Goal: Information Seeking & Learning: Learn about a topic

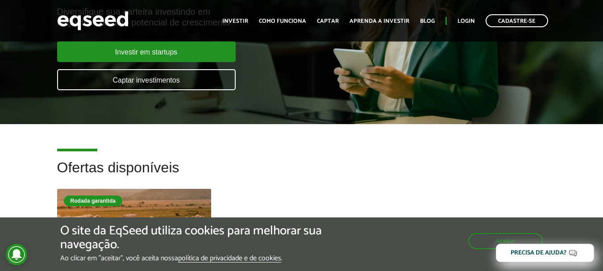
scroll to position [45, 0]
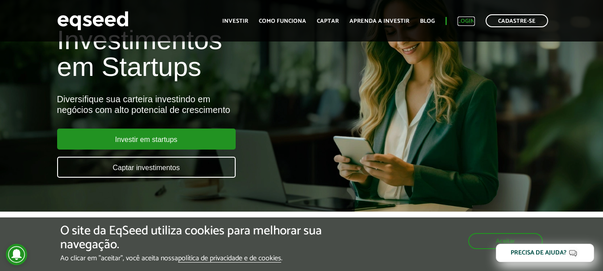
click at [469, 22] on link "Login" at bounding box center [465, 21] width 17 height 6
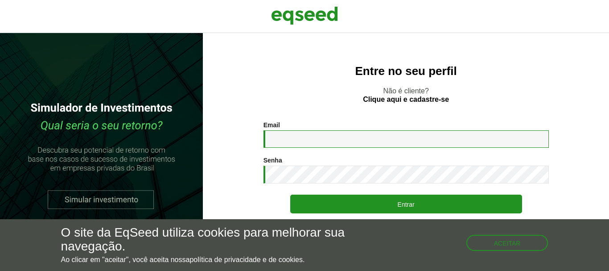
click at [319, 141] on input "Email *" at bounding box center [406, 138] width 285 height 17
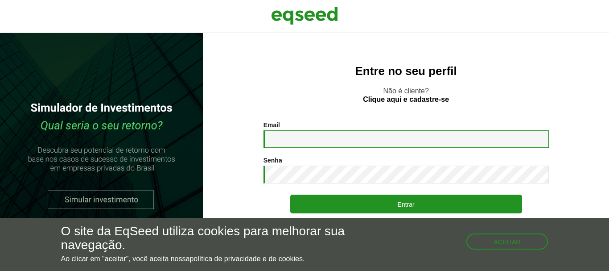
type input "**********"
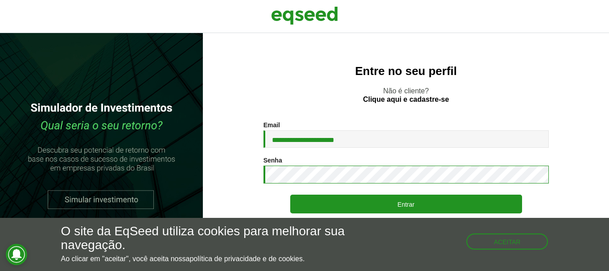
click at [290, 194] on button "Entrar" at bounding box center [406, 203] width 232 height 19
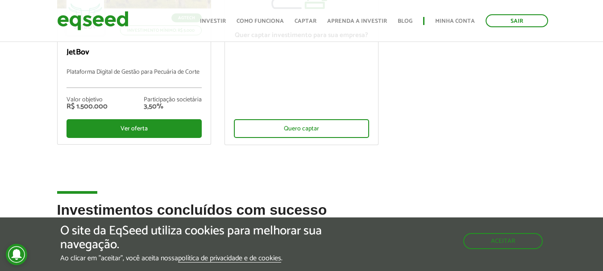
scroll to position [134, 0]
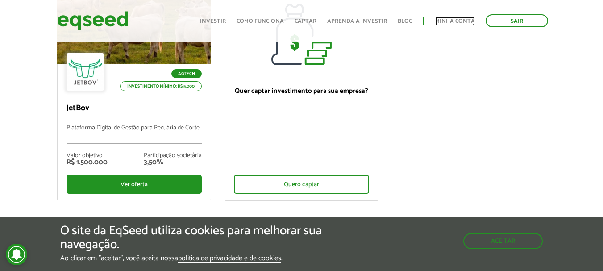
click at [451, 21] on link "Minha conta" at bounding box center [455, 21] width 40 height 6
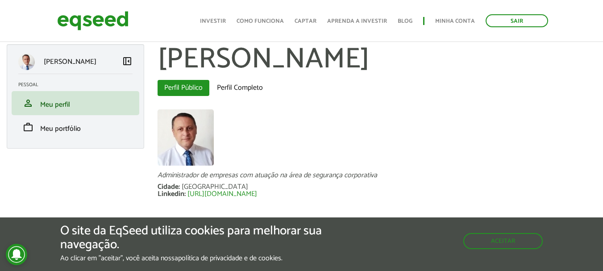
scroll to position [6, 0]
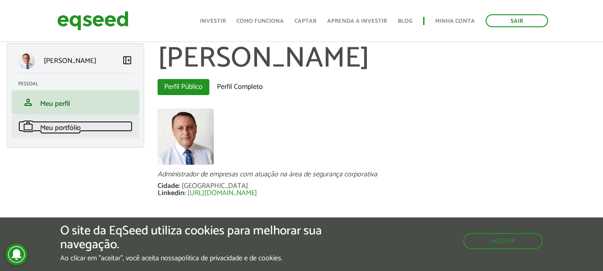
click at [103, 124] on link "work Meu portfólio" at bounding box center [75, 126] width 114 height 11
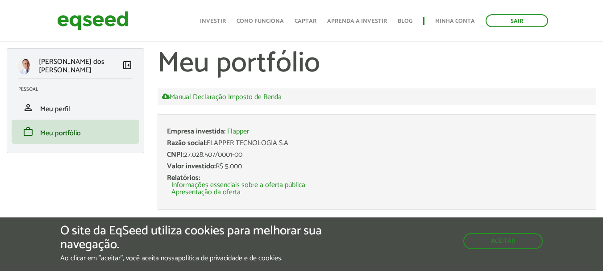
scroll to position [45, 0]
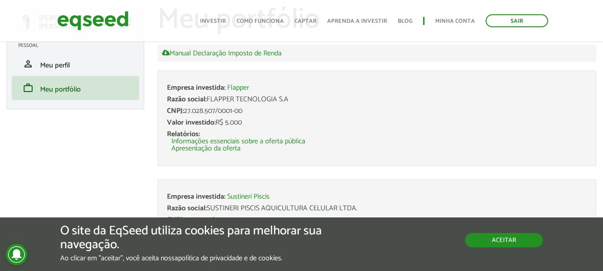
click at [489, 241] on button "Aceitar" at bounding box center [504, 240] width 78 height 14
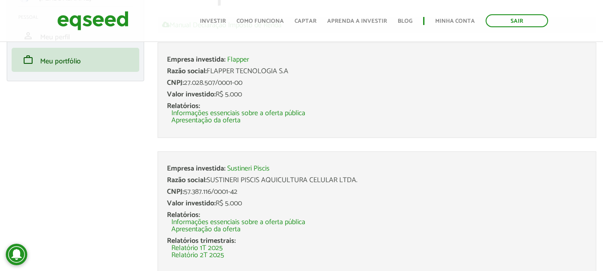
scroll to position [106, 0]
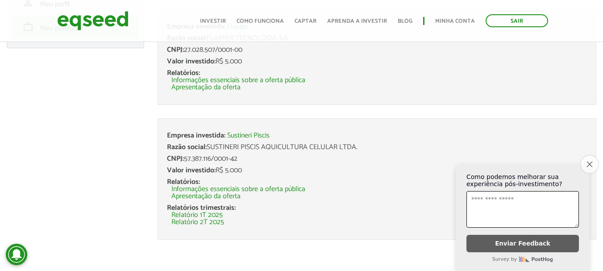
click at [584, 161] on button "Close survey" at bounding box center [589, 164] width 19 height 19
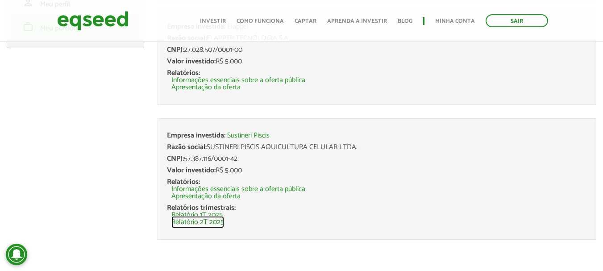
click at [208, 223] on link "Relatório 2T 2025" at bounding box center [197, 222] width 53 height 7
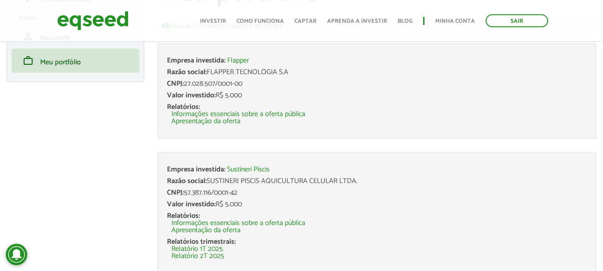
scroll to position [0, 0]
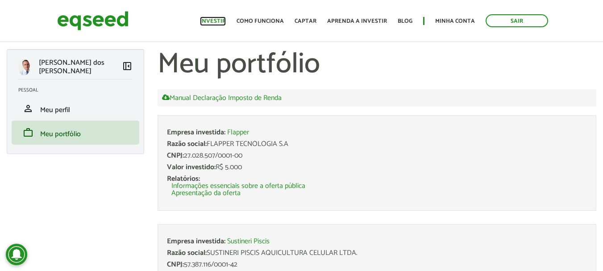
click at [221, 20] on link "Investir" at bounding box center [213, 21] width 26 height 6
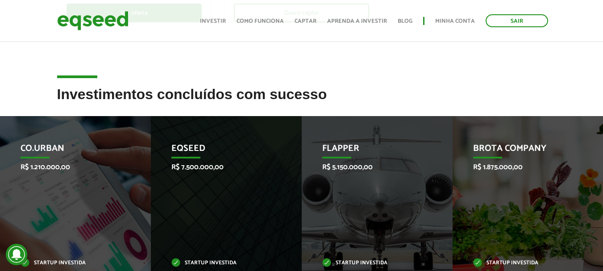
scroll to position [357, 0]
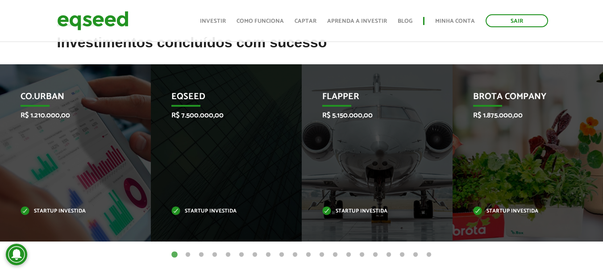
click at [190, 255] on button "2" at bounding box center [187, 254] width 9 height 9
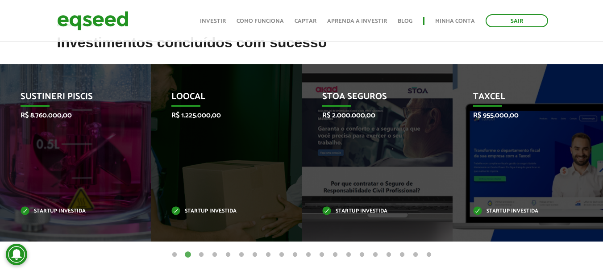
click at [201, 254] on button "3" at bounding box center [201, 254] width 9 height 9
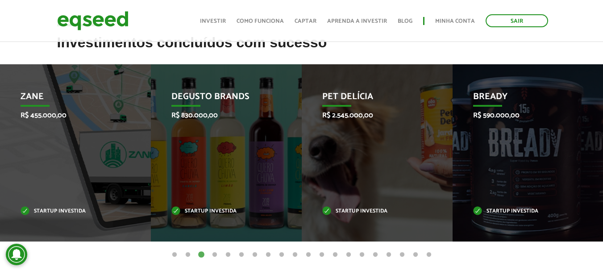
click at [213, 254] on button "4" at bounding box center [214, 254] width 9 height 9
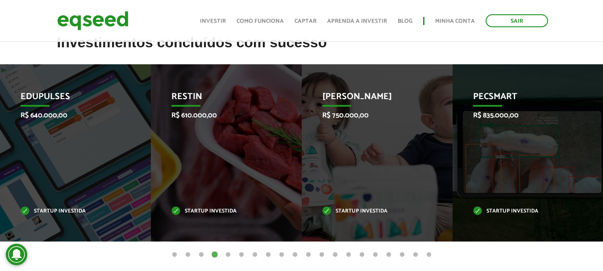
click at [229, 254] on button "5" at bounding box center [227, 254] width 9 height 9
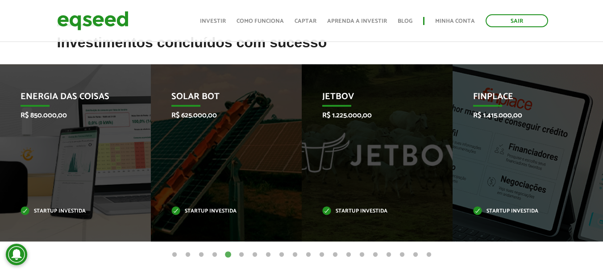
click at [242, 254] on button "6" at bounding box center [241, 254] width 9 height 9
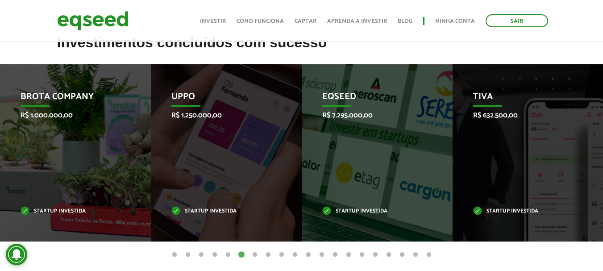
click at [253, 255] on button "7" at bounding box center [254, 254] width 9 height 9
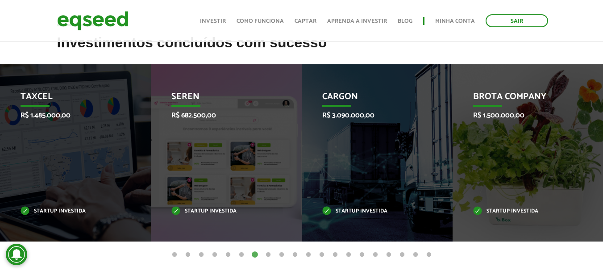
click at [267, 255] on button "8" at bounding box center [268, 254] width 9 height 9
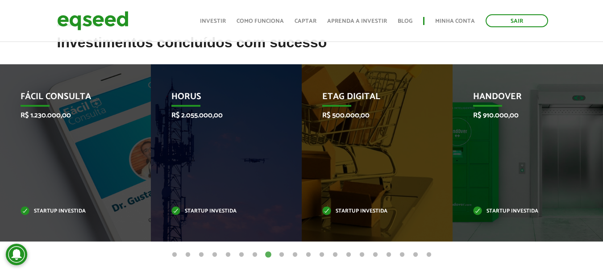
click at [267, 255] on button "8" at bounding box center [268, 254] width 9 height 9
click at [280, 254] on button "9" at bounding box center [281, 254] width 9 height 9
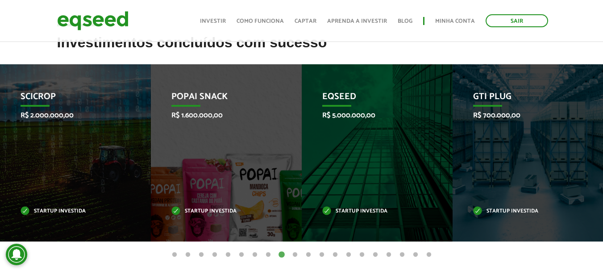
click at [294, 253] on button "10" at bounding box center [294, 254] width 9 height 9
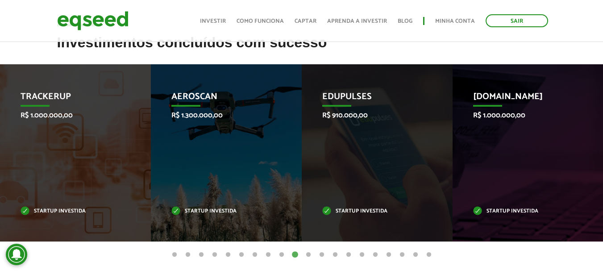
click at [309, 256] on button "11" at bounding box center [308, 254] width 9 height 9
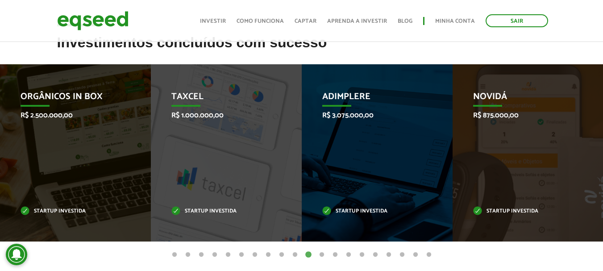
click at [323, 253] on button "12" at bounding box center [321, 254] width 9 height 9
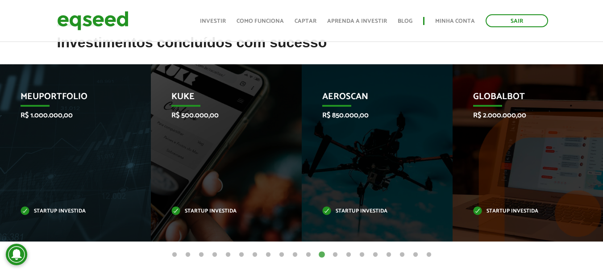
click at [335, 254] on button "13" at bounding box center [335, 254] width 9 height 9
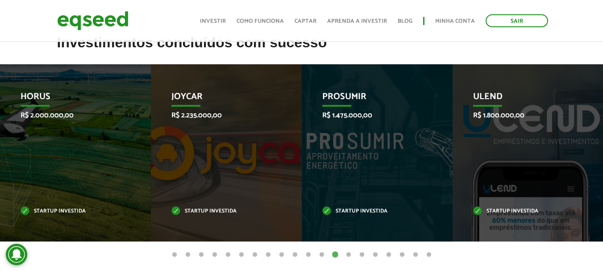
click at [349, 253] on button "14" at bounding box center [348, 254] width 9 height 9
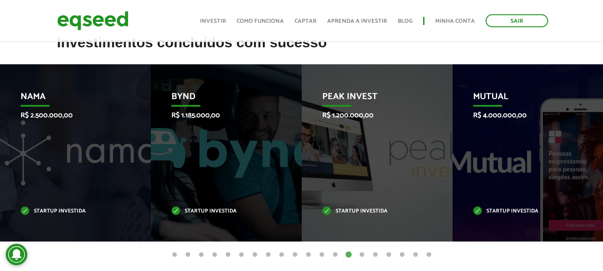
click at [360, 254] on button "15" at bounding box center [361, 254] width 9 height 9
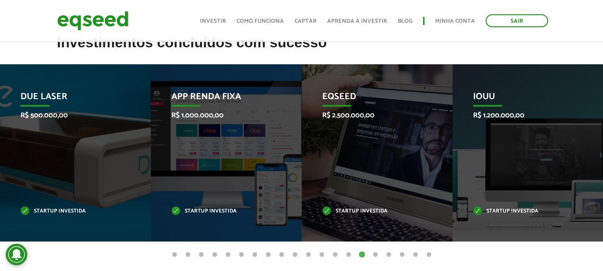
click at [375, 255] on button "16" at bounding box center [375, 254] width 9 height 9
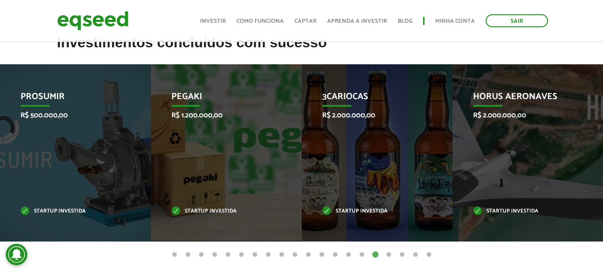
click at [389, 254] on button "17" at bounding box center [388, 254] width 9 height 9
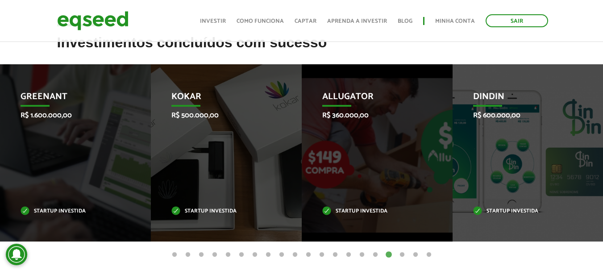
click at [401, 255] on button "18" at bounding box center [401, 254] width 9 height 9
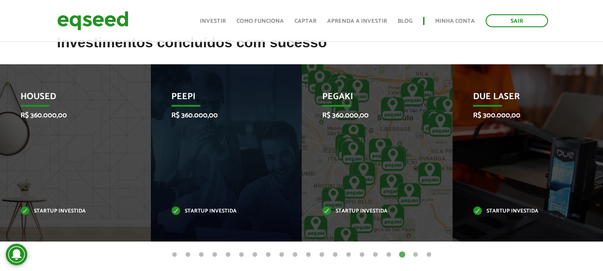
click at [416, 253] on button "19" at bounding box center [415, 254] width 9 height 9
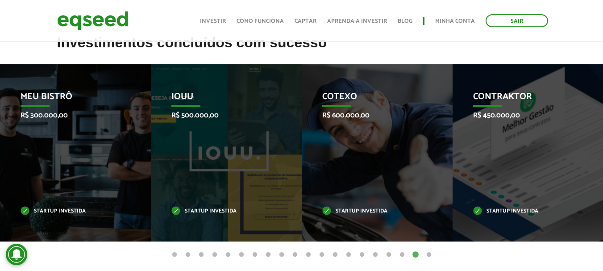
click at [430, 252] on button "20" at bounding box center [428, 254] width 9 height 9
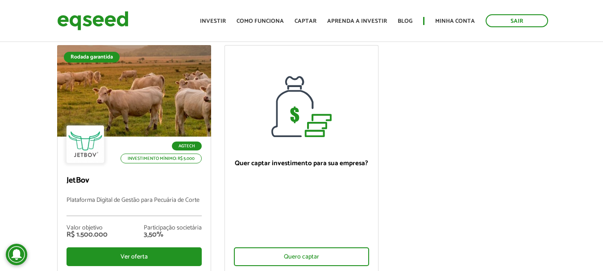
scroll to position [0, 0]
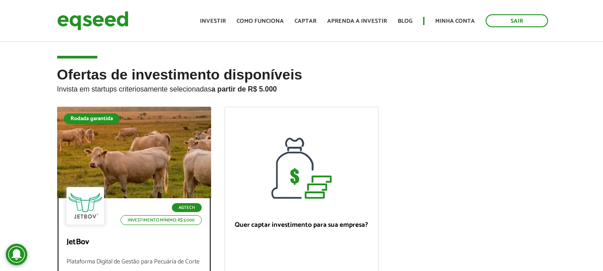
click at [161, 183] on div at bounding box center [133, 153] width 185 height 110
